Goal: Task Accomplishment & Management: Manage account settings

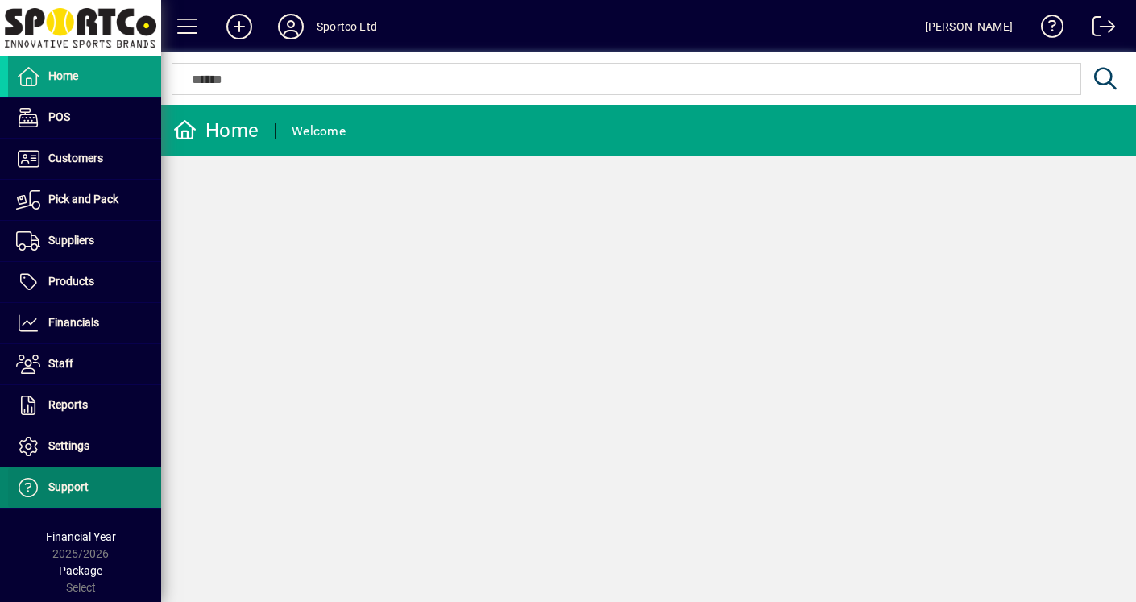
click at [77, 488] on span "Support" at bounding box center [68, 486] width 40 height 13
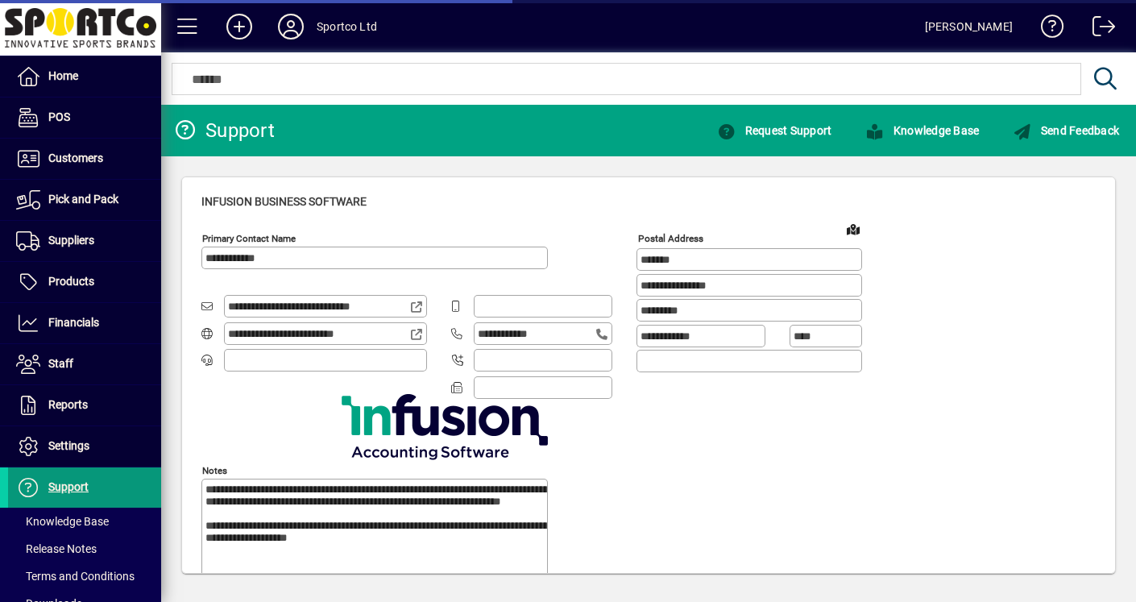
type input "**********"
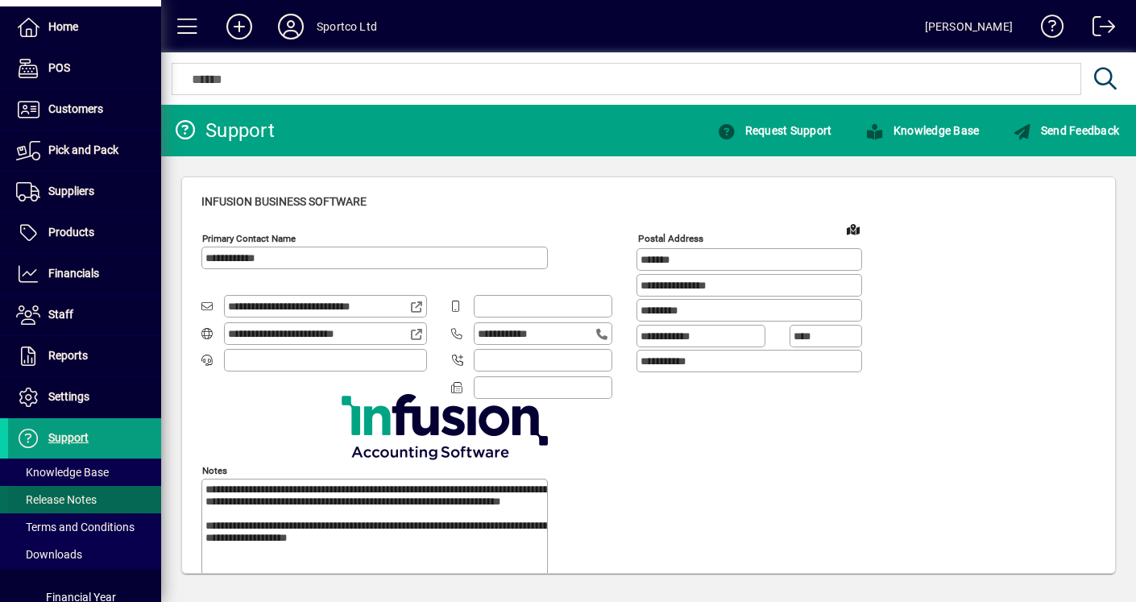
scroll to position [104, 0]
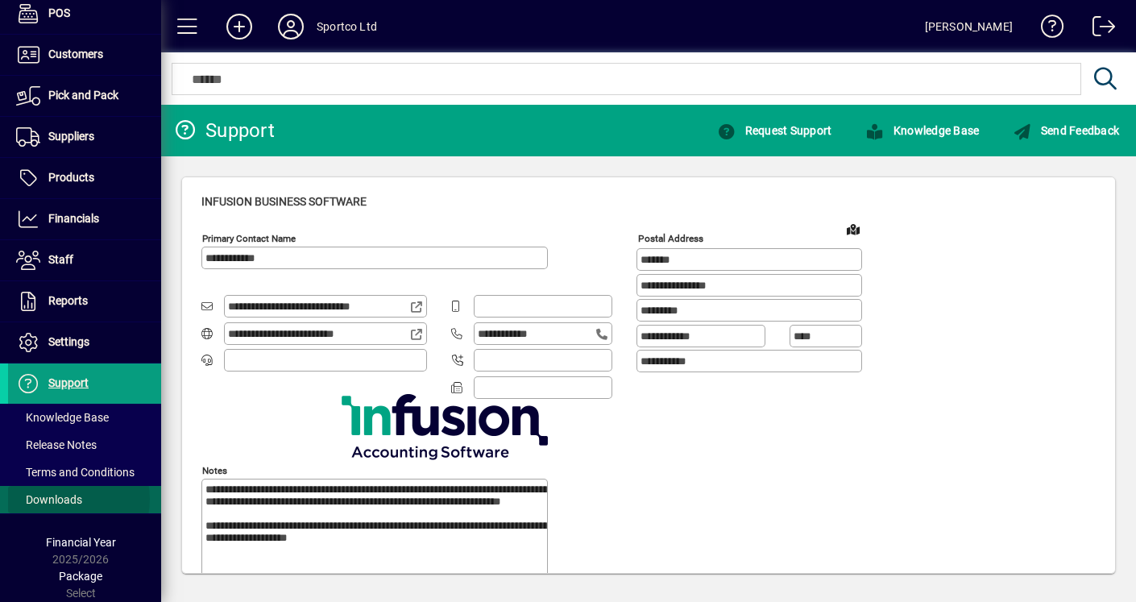
click at [59, 499] on span "Downloads" at bounding box center [49, 499] width 66 height 13
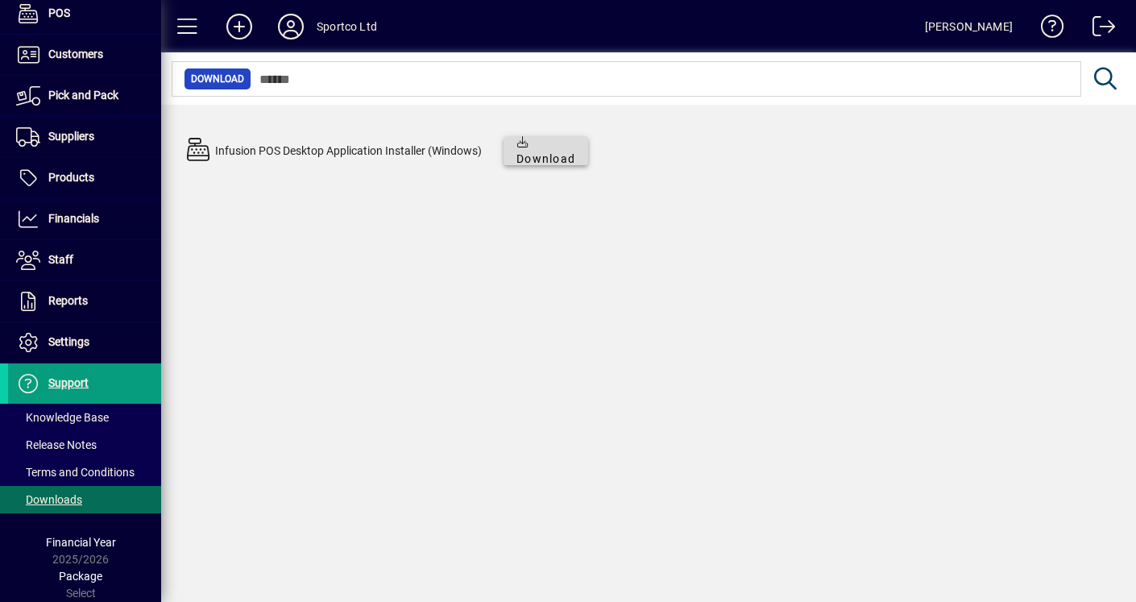
click at [548, 156] on span "Download" at bounding box center [545, 151] width 59 height 34
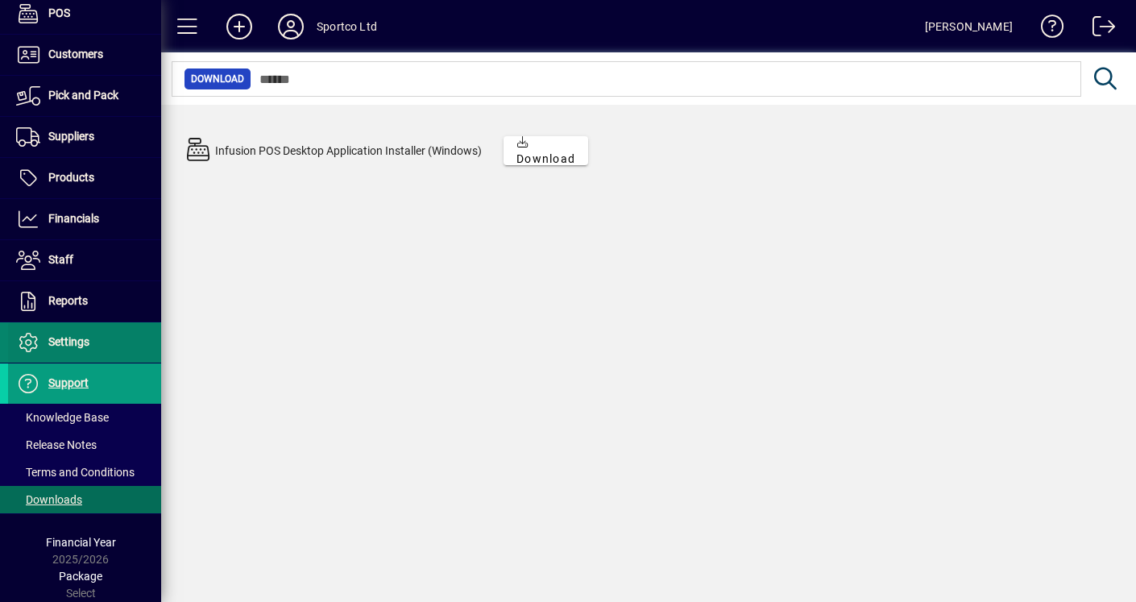
click at [80, 346] on span "Settings" at bounding box center [68, 341] width 41 height 13
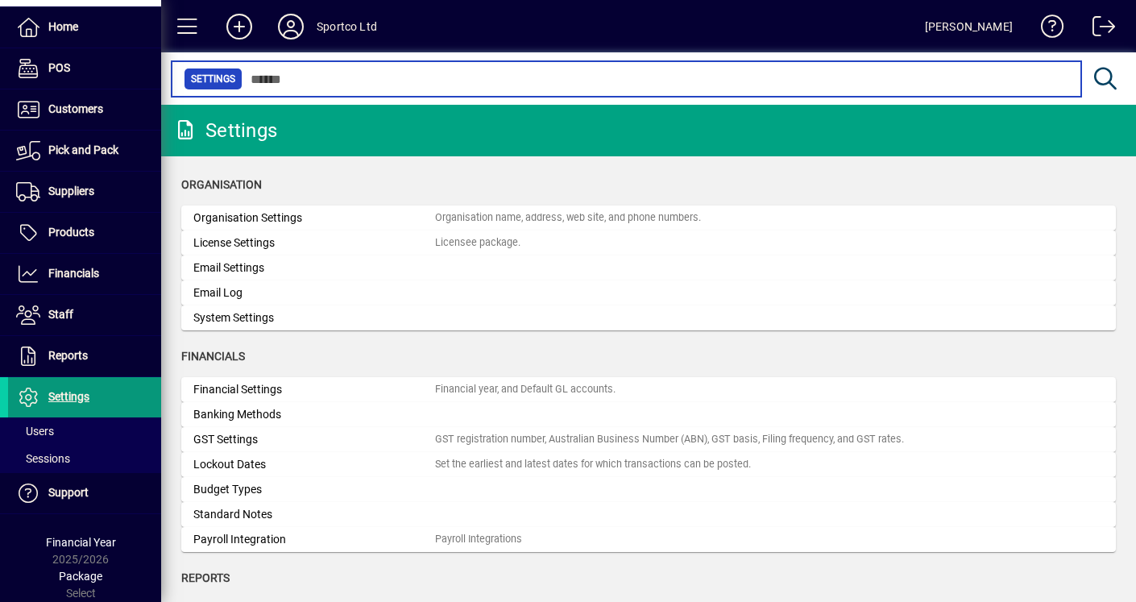
scroll to position [49, 0]
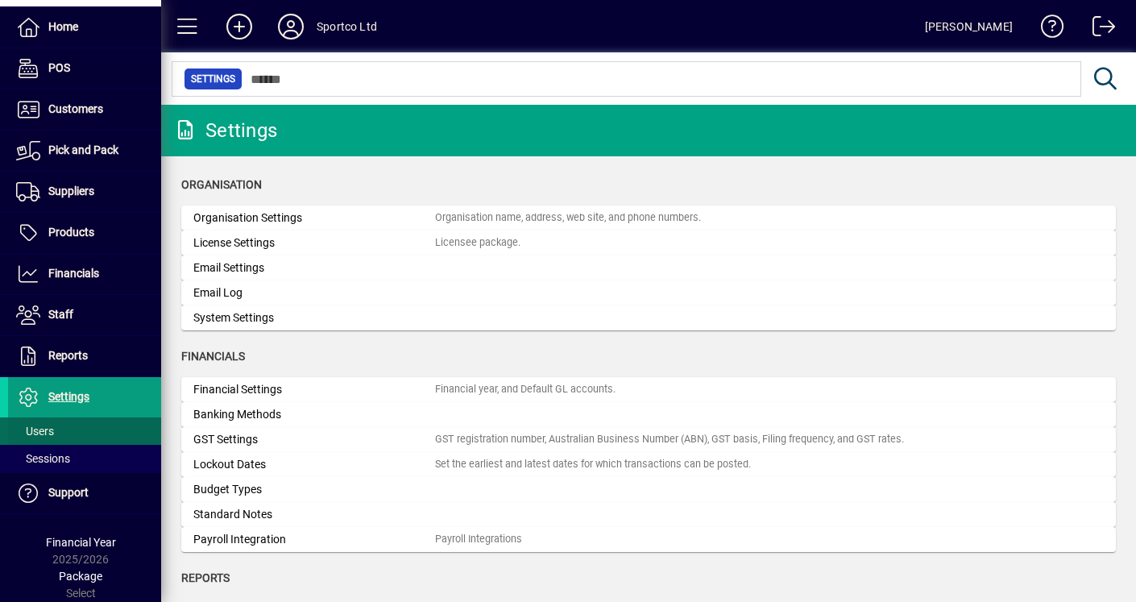
click at [44, 429] on span "Users" at bounding box center [35, 431] width 38 height 13
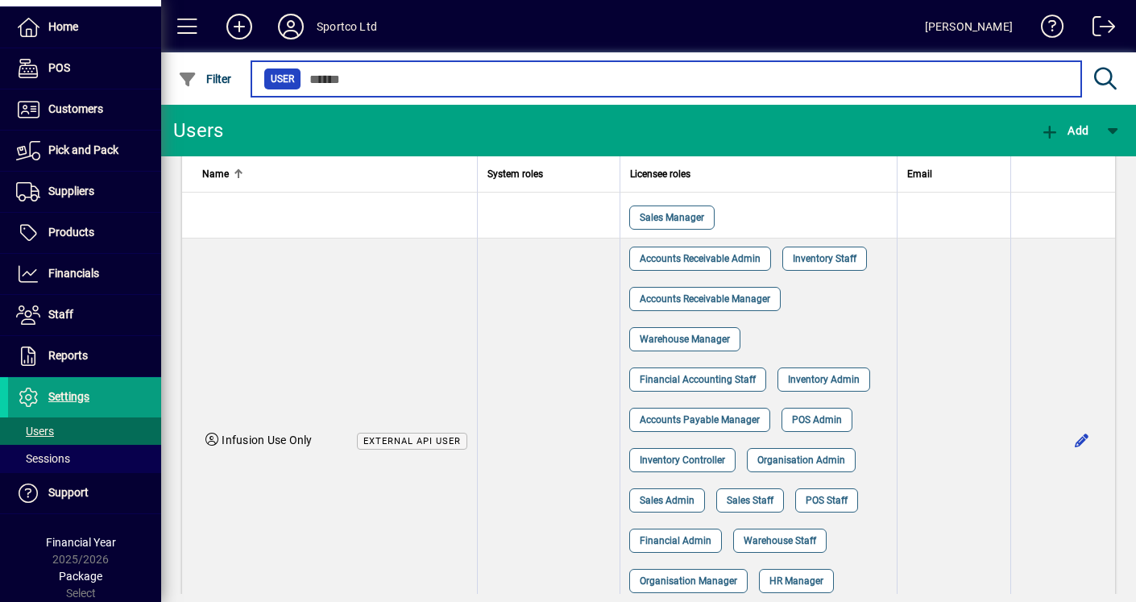
scroll to position [1934, 0]
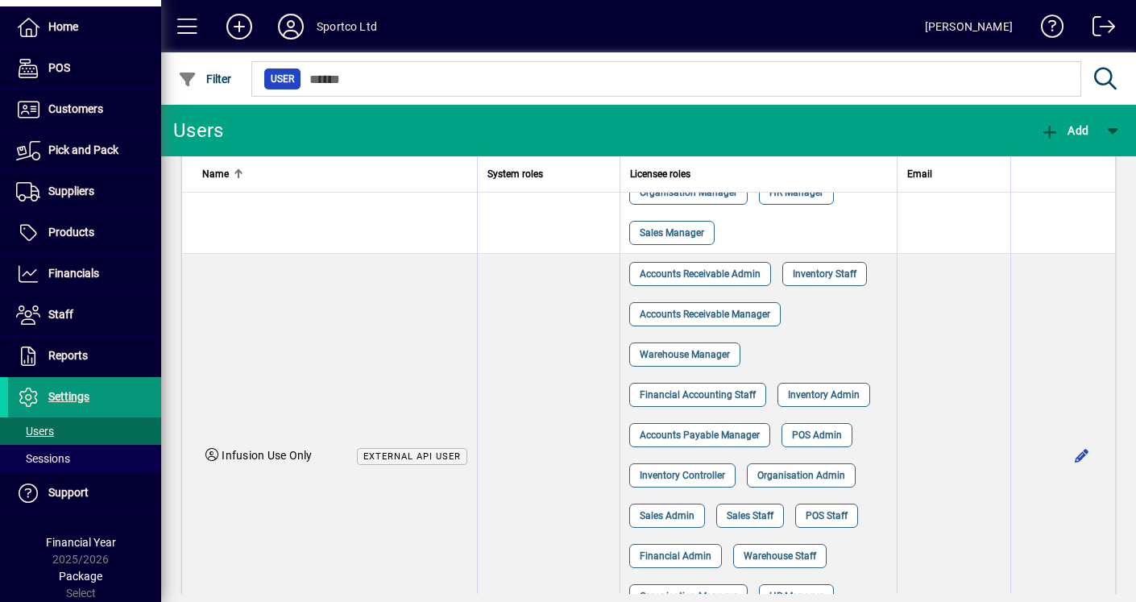
click at [75, 396] on span "Settings" at bounding box center [68, 396] width 41 height 13
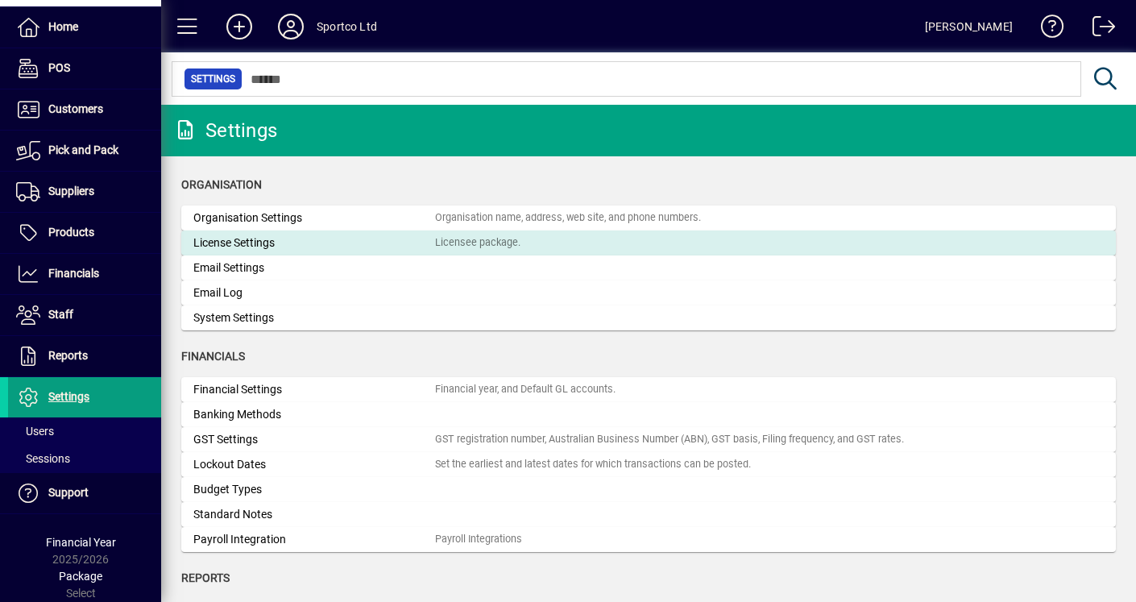
click at [290, 243] on div "License Settings" at bounding box center [314, 242] width 242 height 17
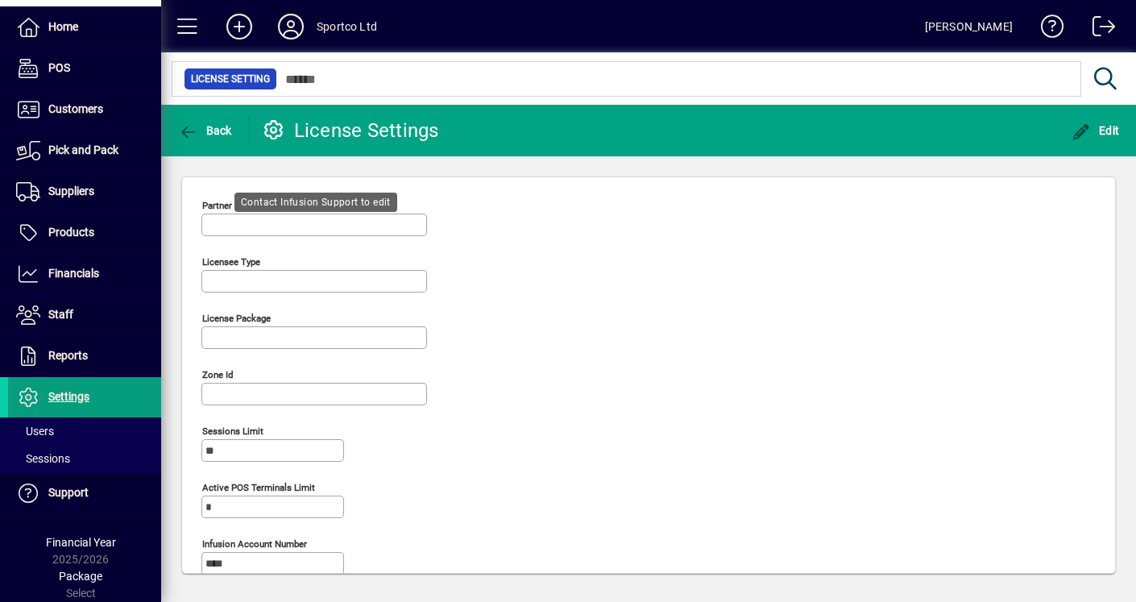
type input "**********"
type input "******"
type input "**********"
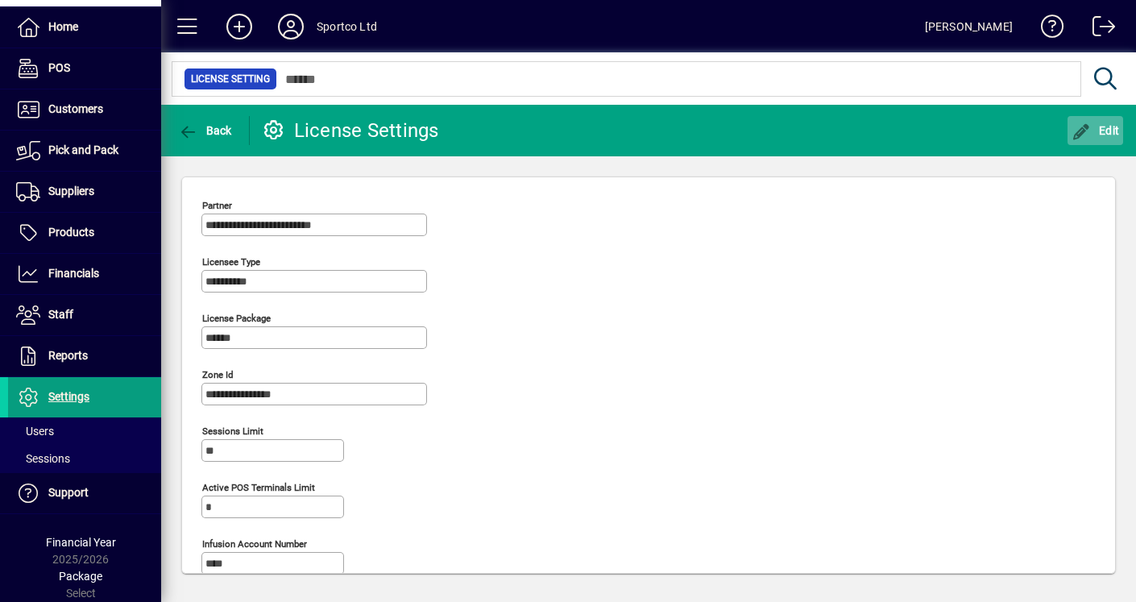
click at [1087, 130] on icon "button" at bounding box center [1082, 132] width 20 height 16
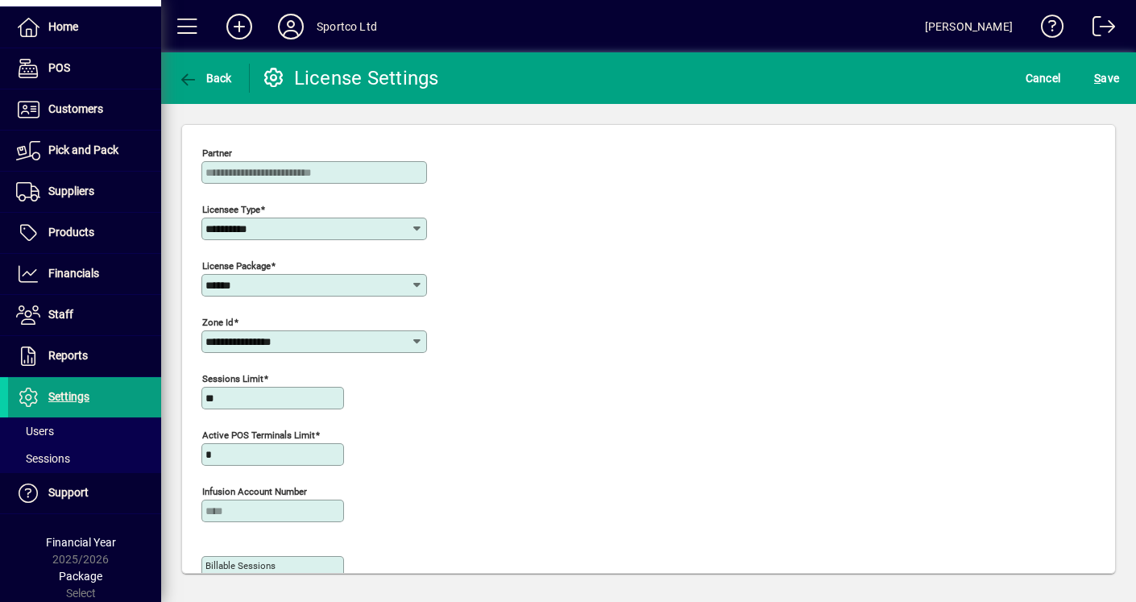
drag, startPoint x: 231, startPoint y: 457, endPoint x: 190, endPoint y: 456, distance: 41.1
click at [190, 456] on div "Active POS Terminals Limit *" at bounding box center [272, 453] width 167 height 52
type input "*"
click at [1107, 76] on span "S ave" at bounding box center [1106, 78] width 25 height 26
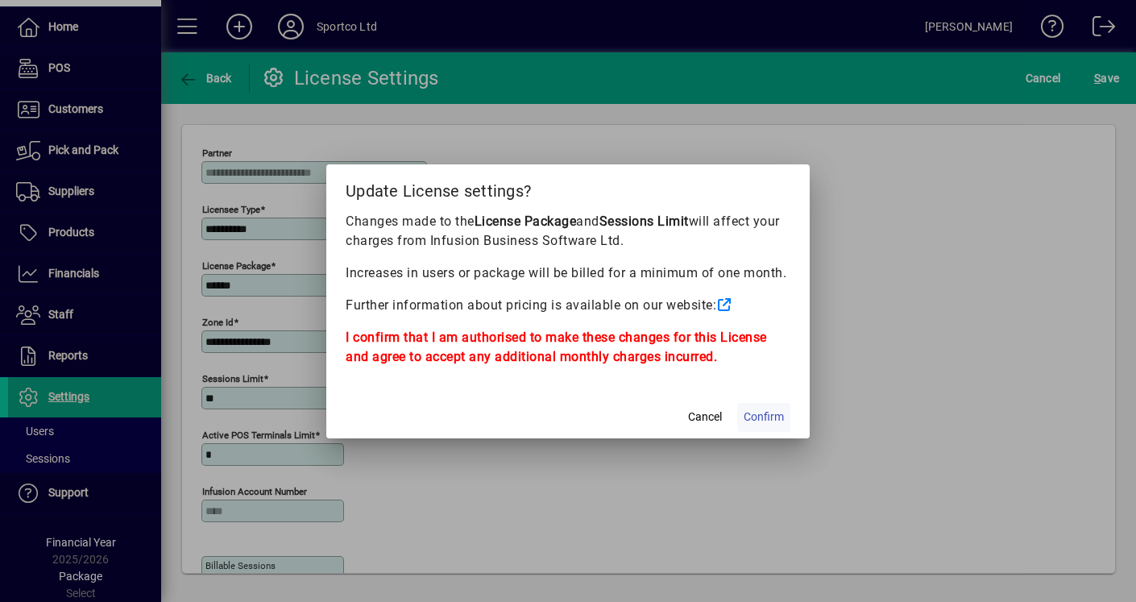
click at [757, 417] on span "Confirm" at bounding box center [764, 417] width 40 height 17
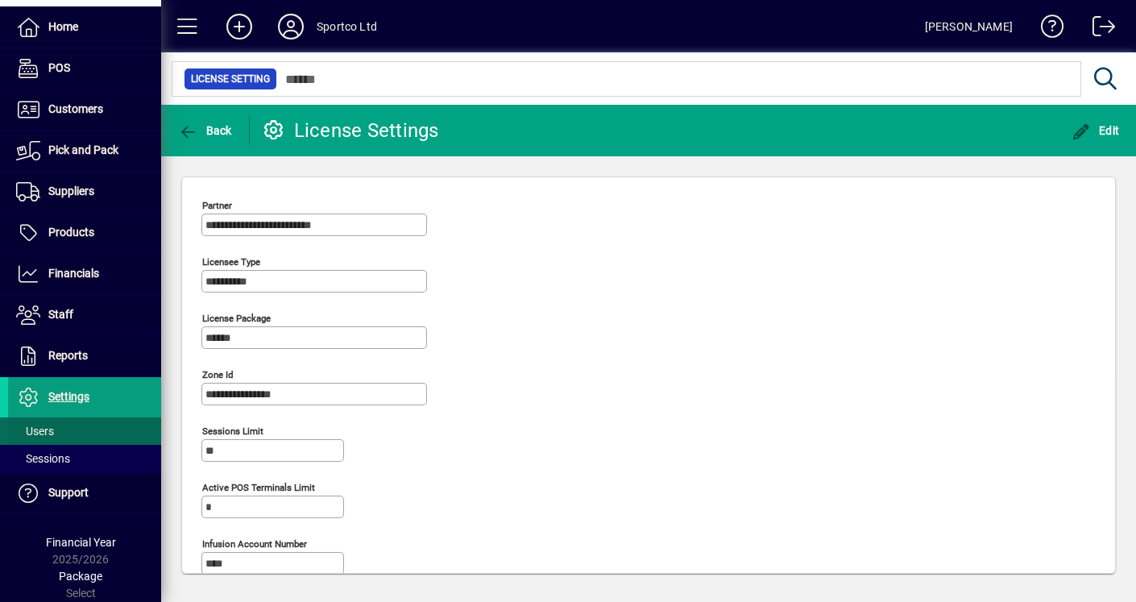
click at [47, 426] on span "Users" at bounding box center [35, 431] width 38 height 13
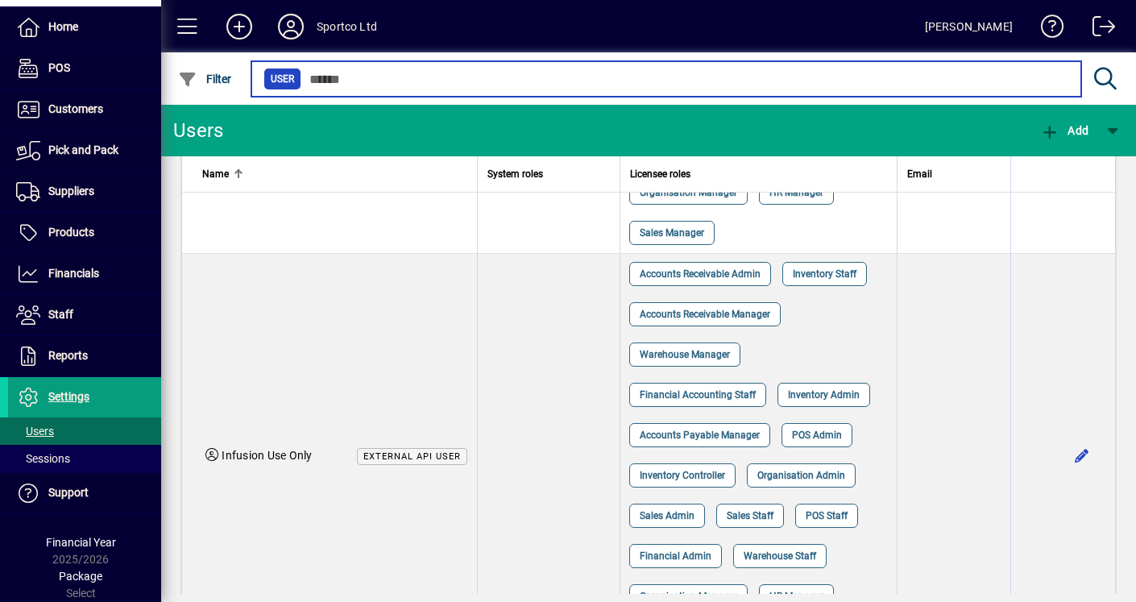
scroll to position [2014, 0]
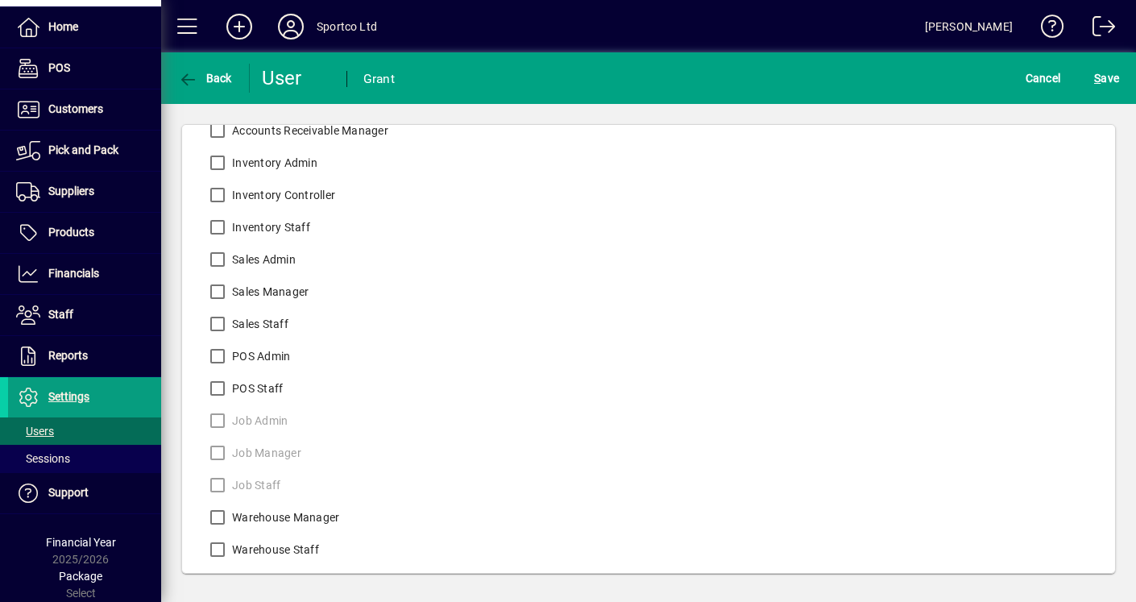
scroll to position [539, 0]
click at [1103, 79] on span "S ave" at bounding box center [1106, 78] width 25 height 26
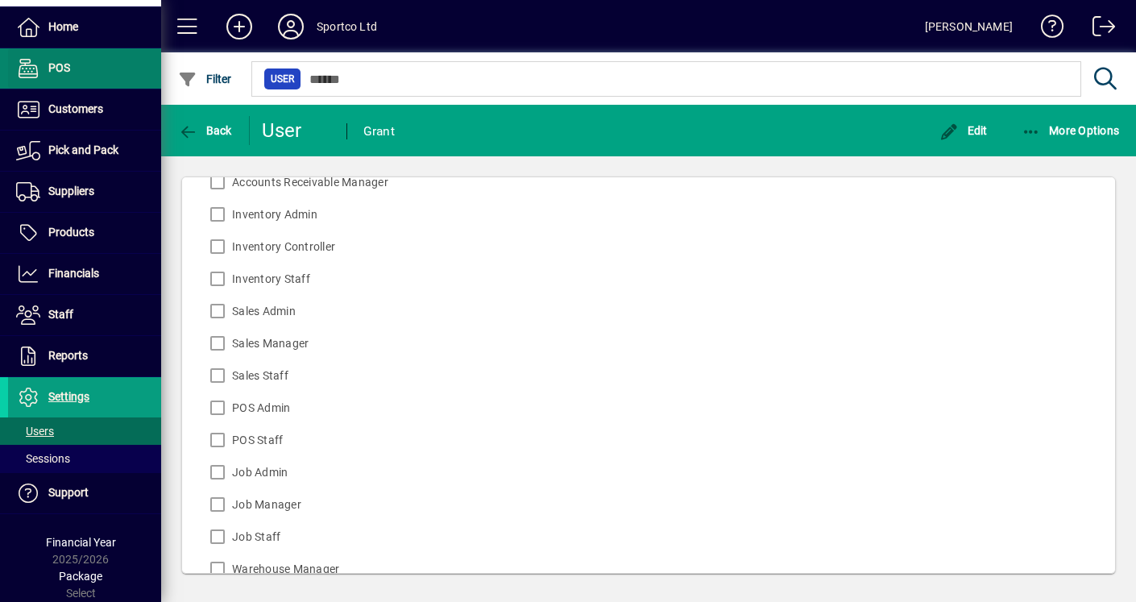
click at [56, 60] on span "POS" at bounding box center [39, 68] width 62 height 19
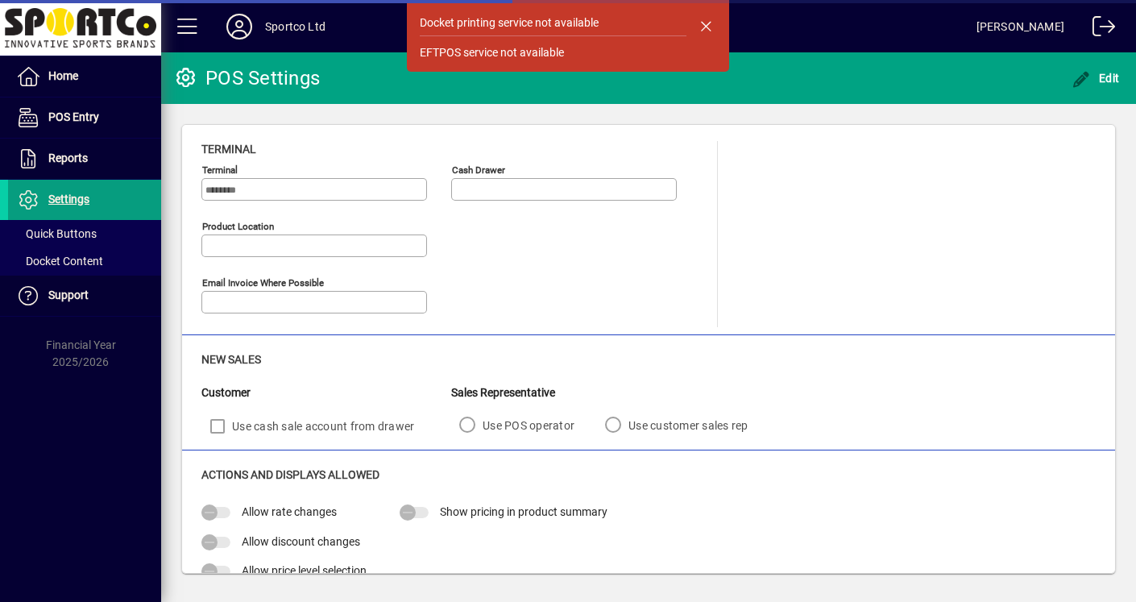
type input "**********"
click at [707, 20] on span "button" at bounding box center [706, 25] width 39 height 39
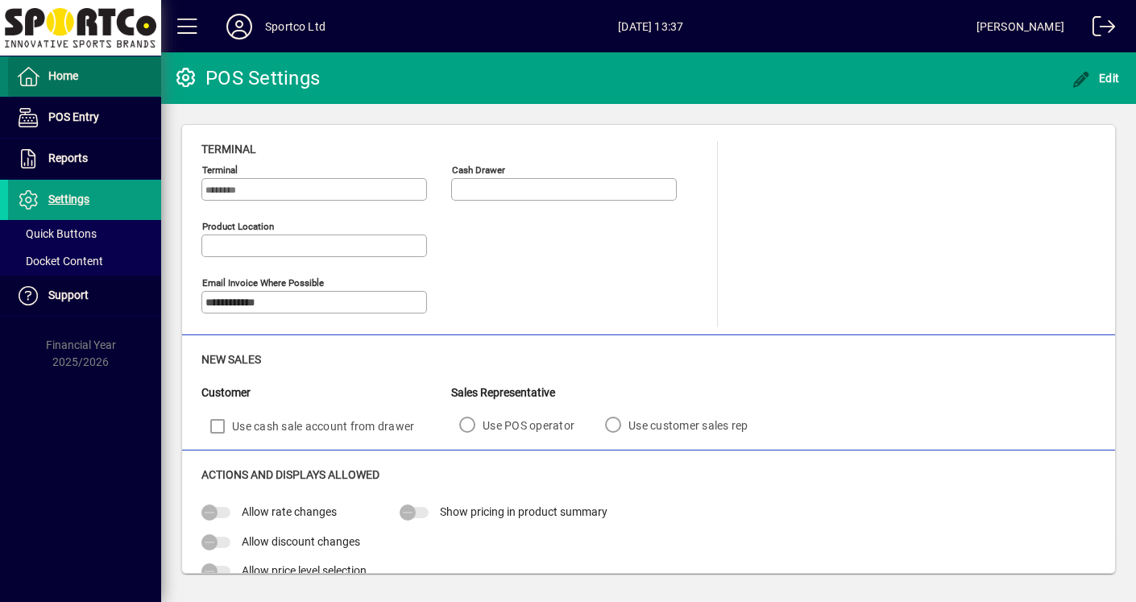
click at [68, 77] on span "Home" at bounding box center [63, 75] width 30 height 13
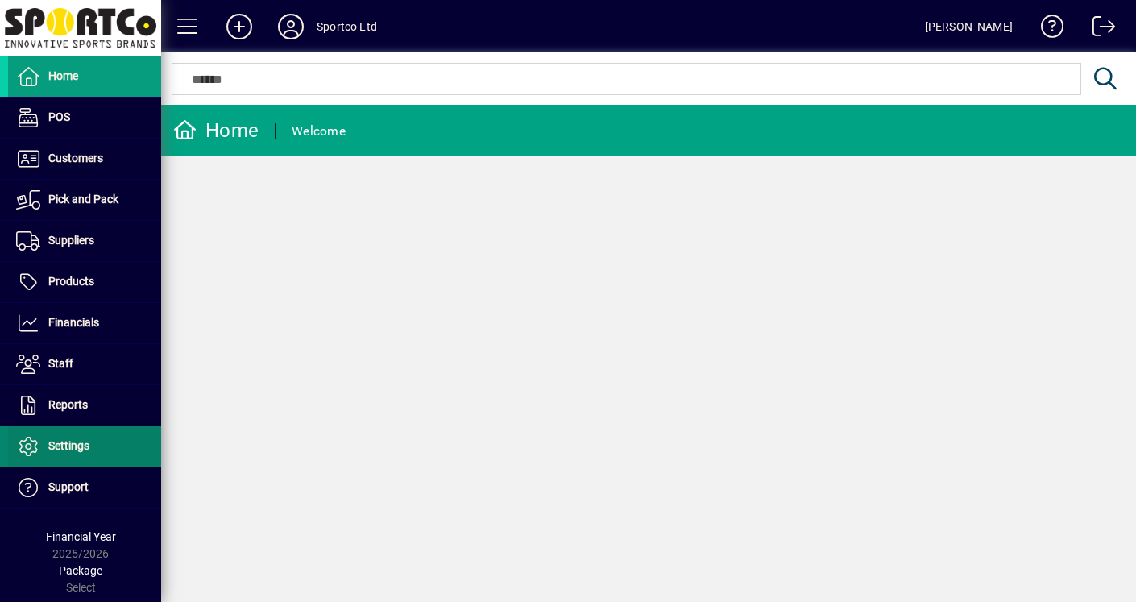
click at [70, 445] on span "Settings" at bounding box center [68, 445] width 41 height 13
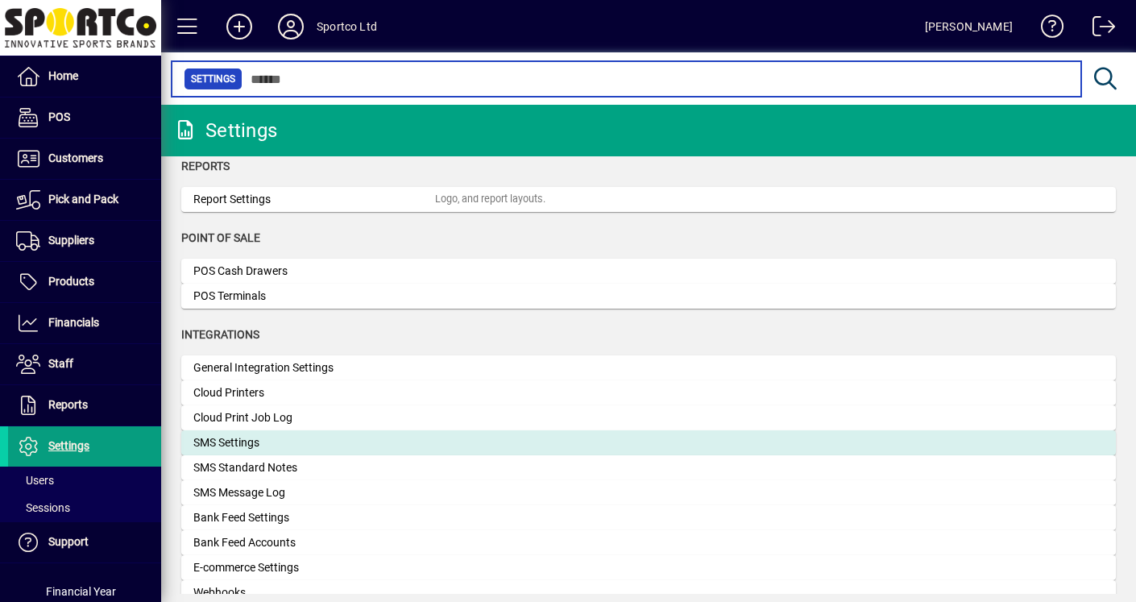
scroll to position [403, 0]
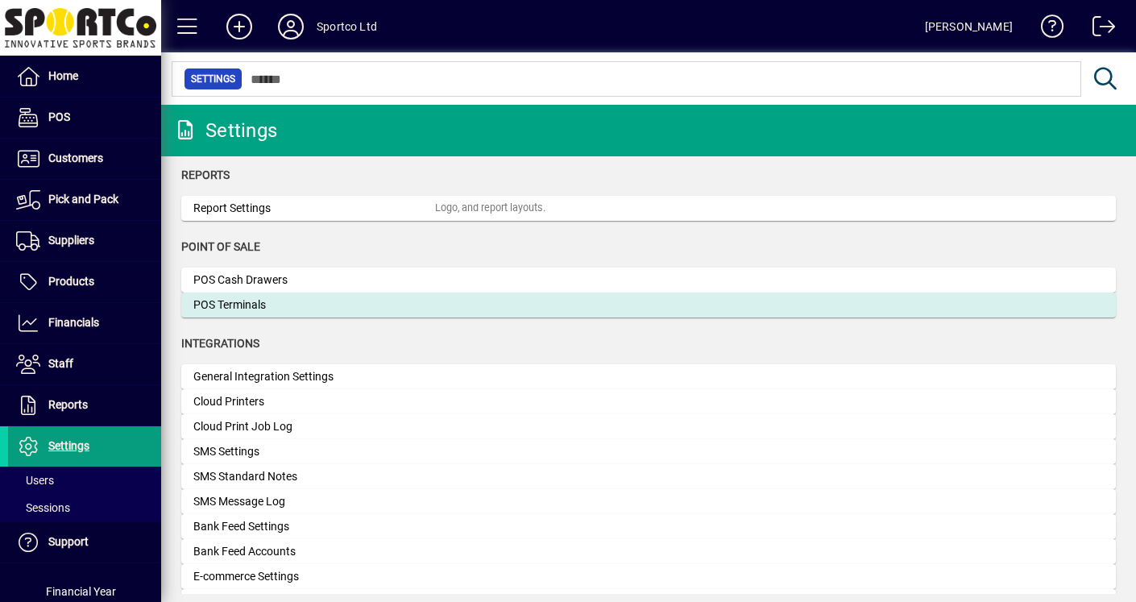
click at [351, 300] on div "POS Terminals" at bounding box center [314, 305] width 242 height 17
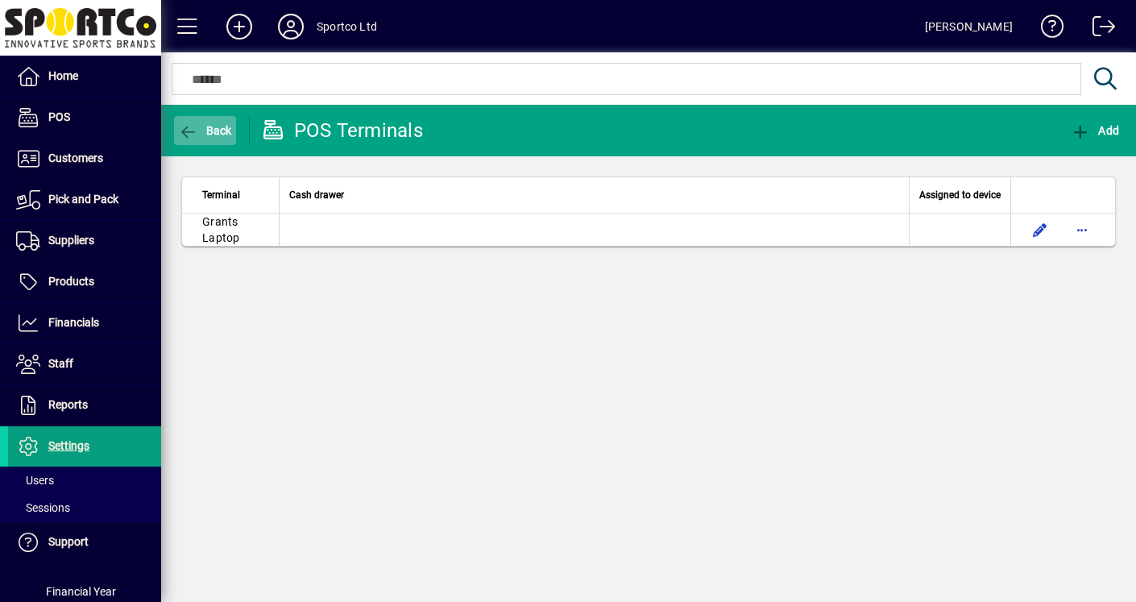
click at [182, 130] on icon "button" at bounding box center [188, 132] width 20 height 16
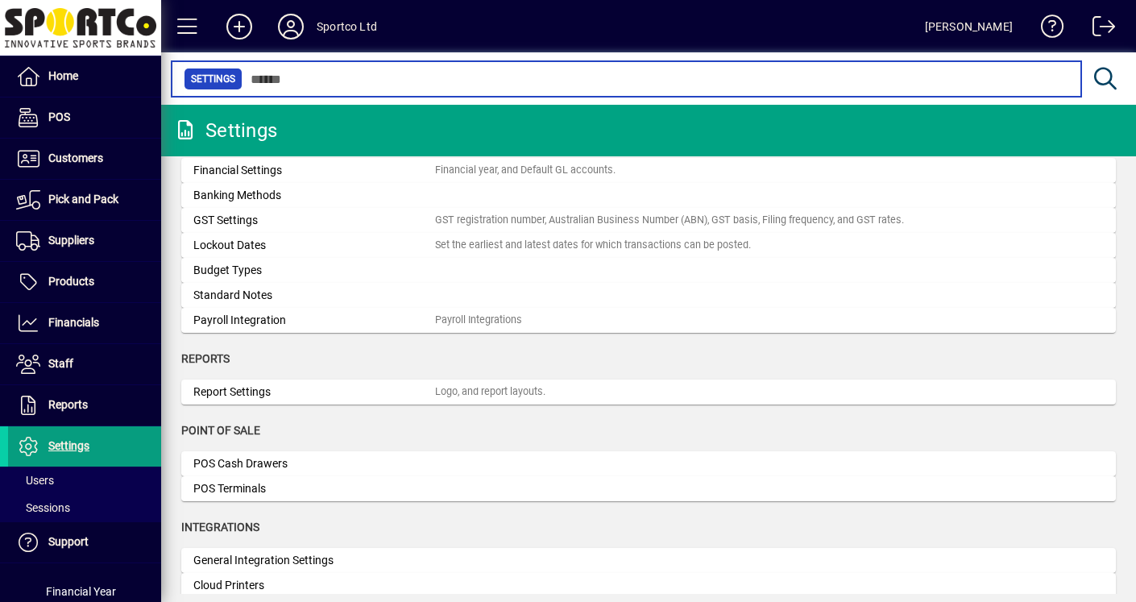
scroll to position [242, 0]
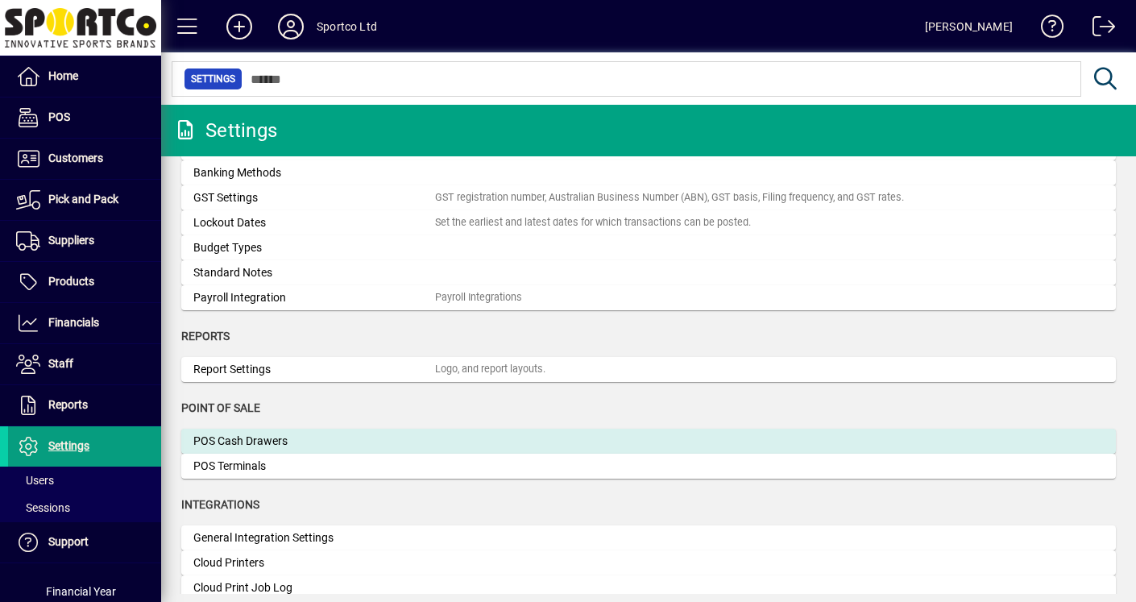
click at [283, 439] on div "POS Cash Drawers" at bounding box center [314, 441] width 242 height 17
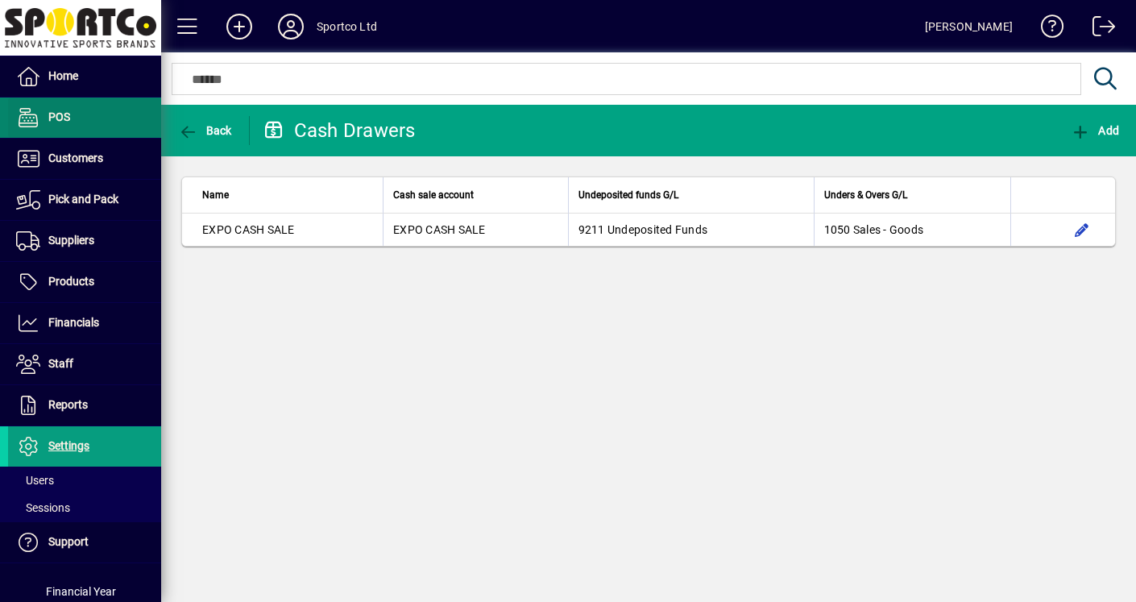
click at [43, 112] on span "POS" at bounding box center [39, 117] width 62 height 19
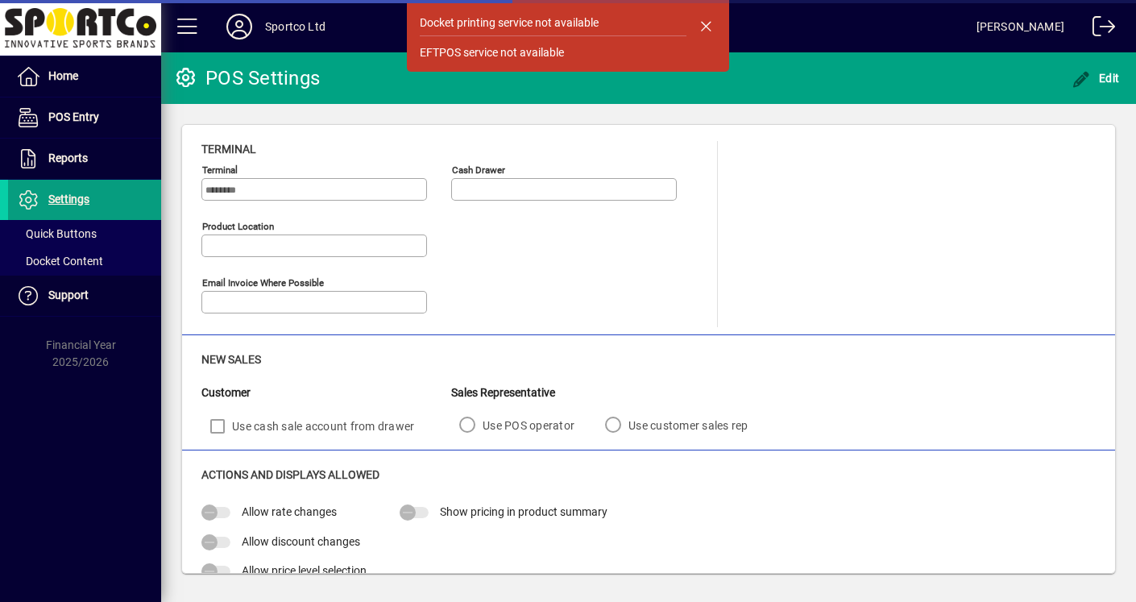
type input "**********"
click at [709, 16] on span "button" at bounding box center [706, 25] width 39 height 39
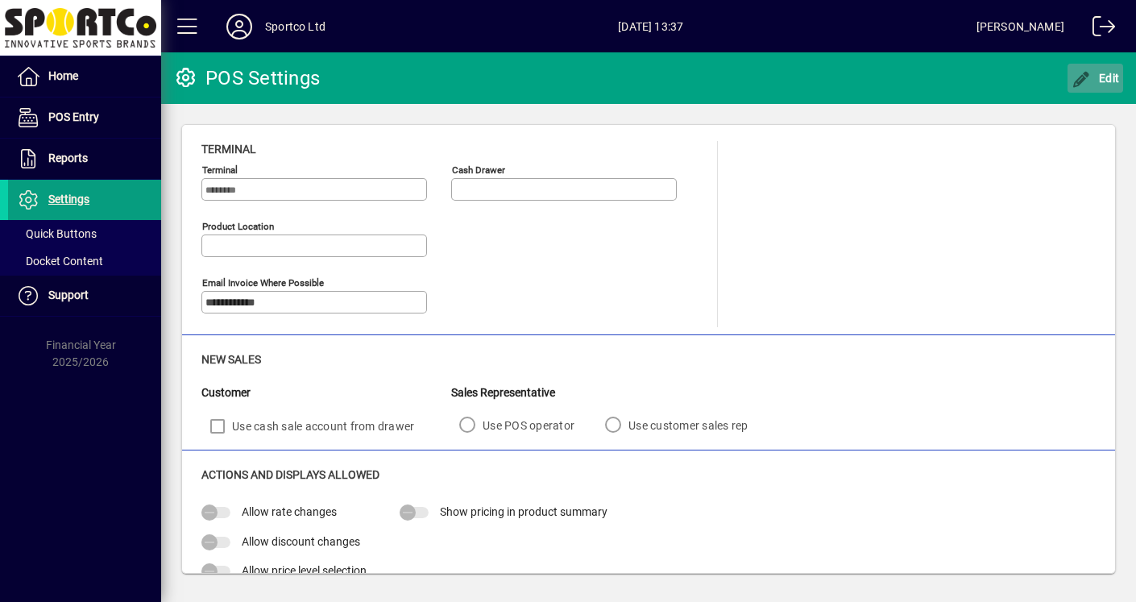
click at [1111, 77] on span "Edit" at bounding box center [1096, 78] width 48 height 13
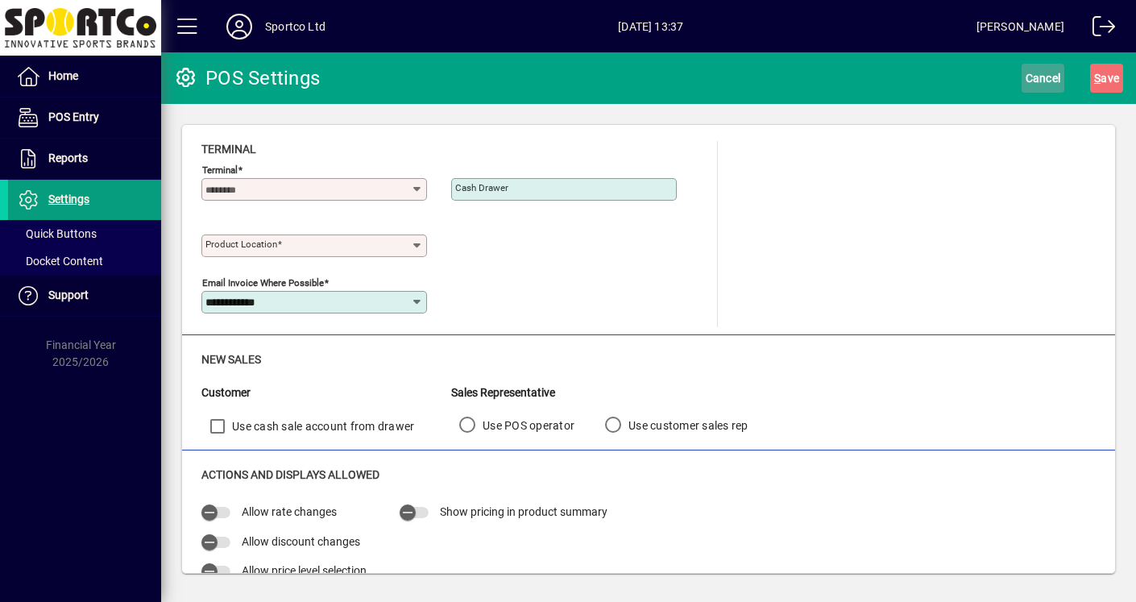
click at [1031, 74] on span "Cancel" at bounding box center [1043, 78] width 35 height 26
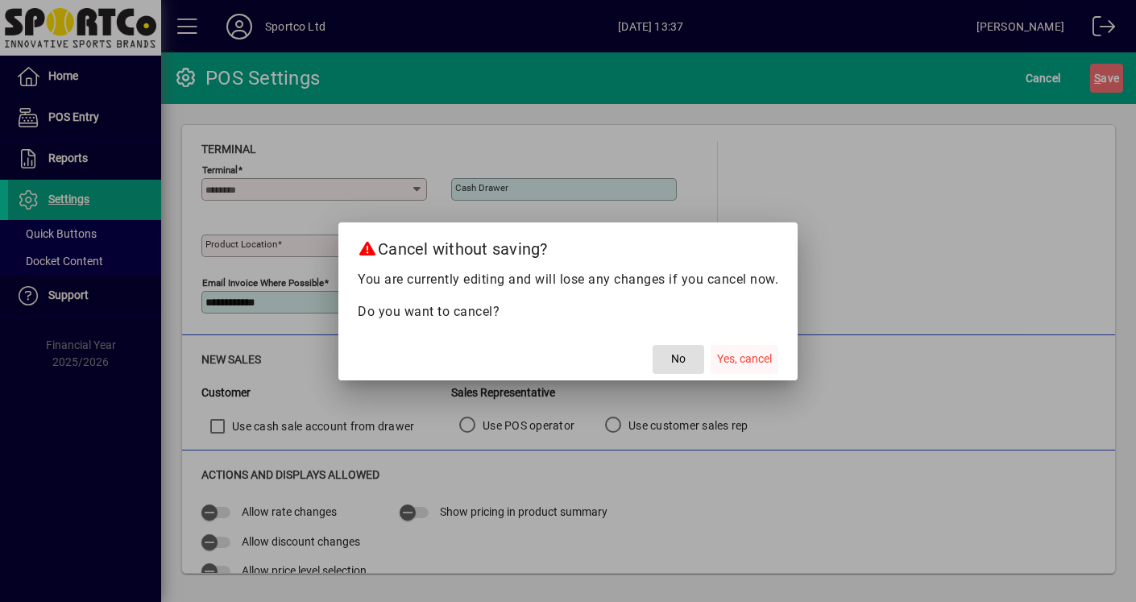
click at [741, 357] on span "Yes, cancel" at bounding box center [744, 359] width 55 height 17
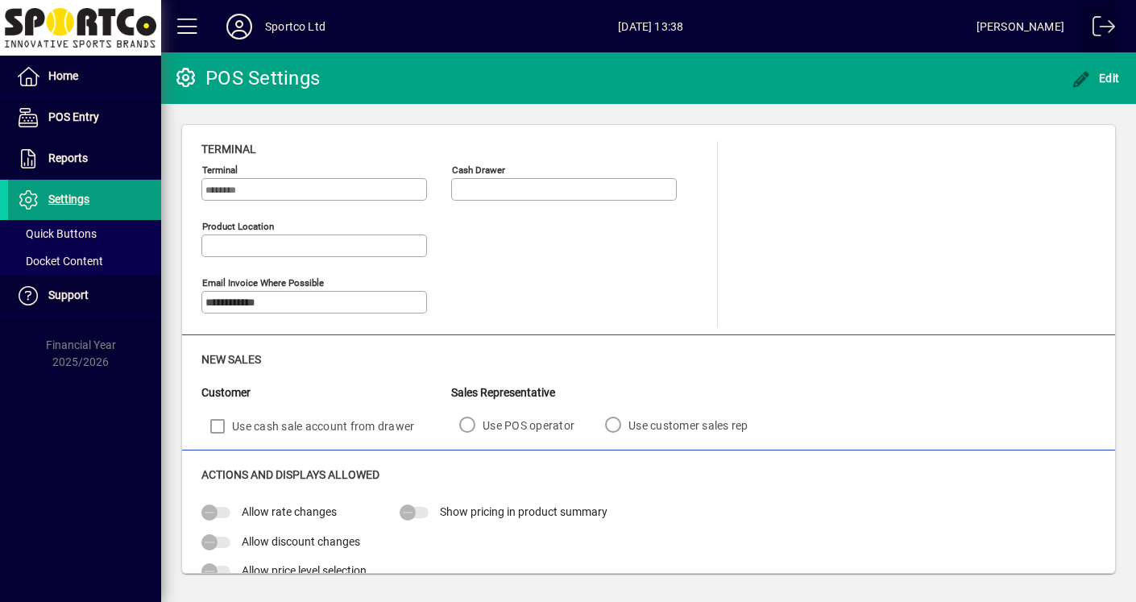
click at [1112, 26] on span at bounding box center [1098, 29] width 39 height 39
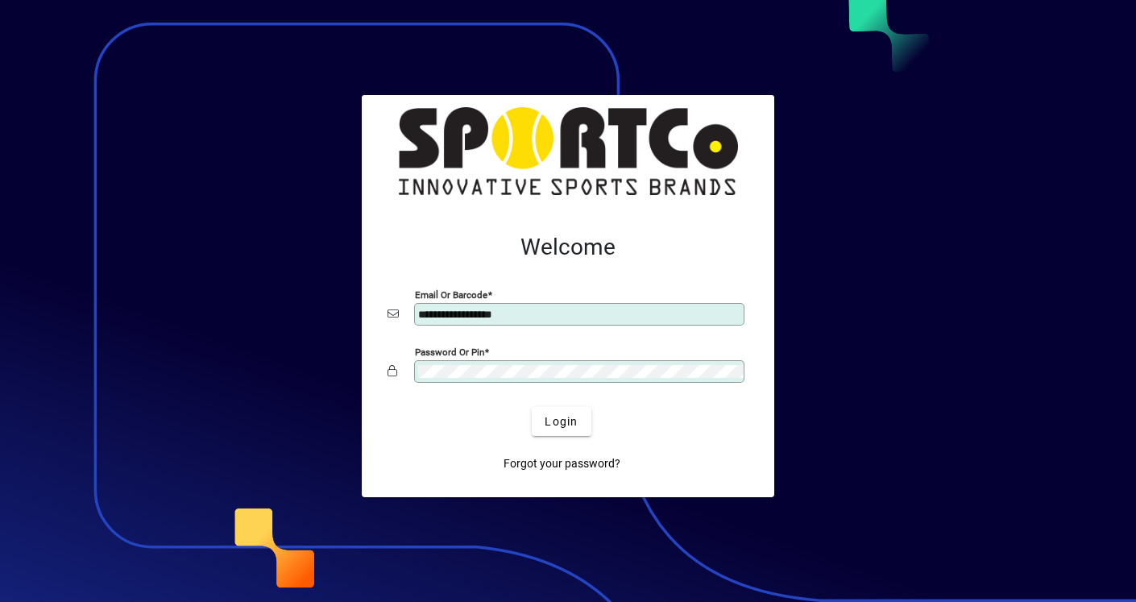
drag, startPoint x: 532, startPoint y: 317, endPoint x: 235, endPoint y: 317, distance: 296.5
click at [235, 317] on app-login-layout "**********" at bounding box center [568, 301] width 1136 height 602
type input "**********"
click at [407, 356] on div "Password or Pin" at bounding box center [568, 371] width 361 height 31
click at [753, 401] on form "**********" at bounding box center [568, 353] width 387 height 264
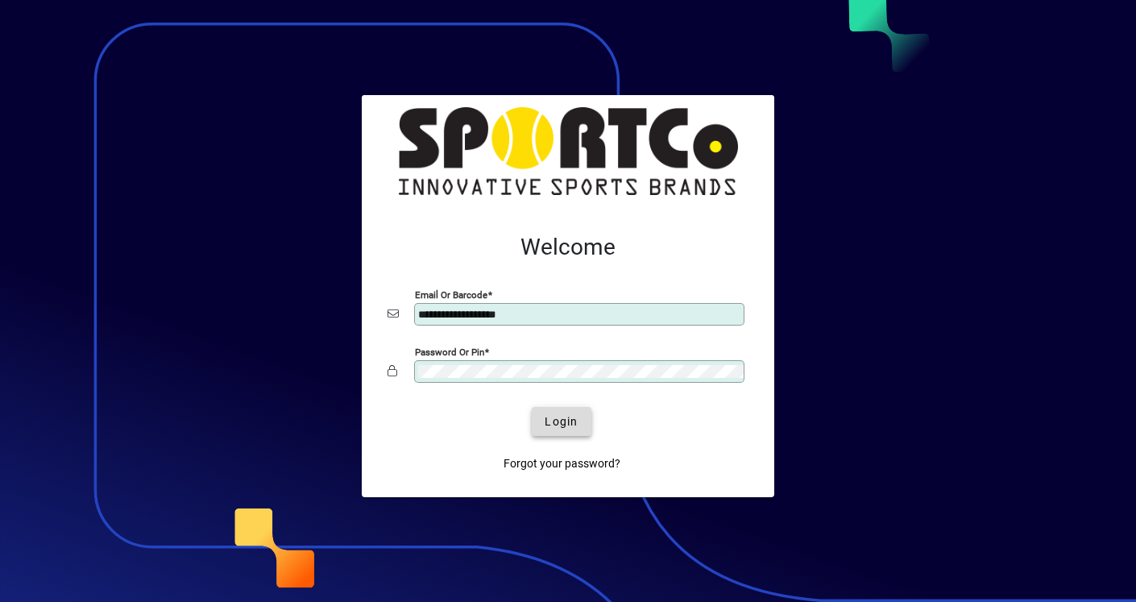
click at [572, 419] on span "Login" at bounding box center [561, 421] width 33 height 17
